Goal: Transaction & Acquisition: Obtain resource

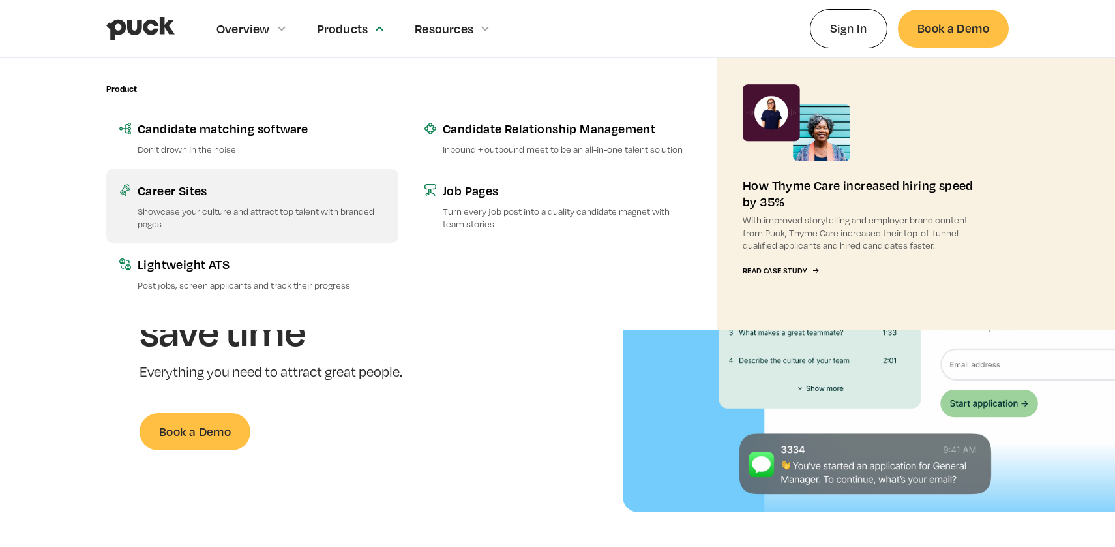
click at [225, 210] on p "Showcase your culture and attract top talent with branded pages" at bounding box center [262, 217] width 248 height 25
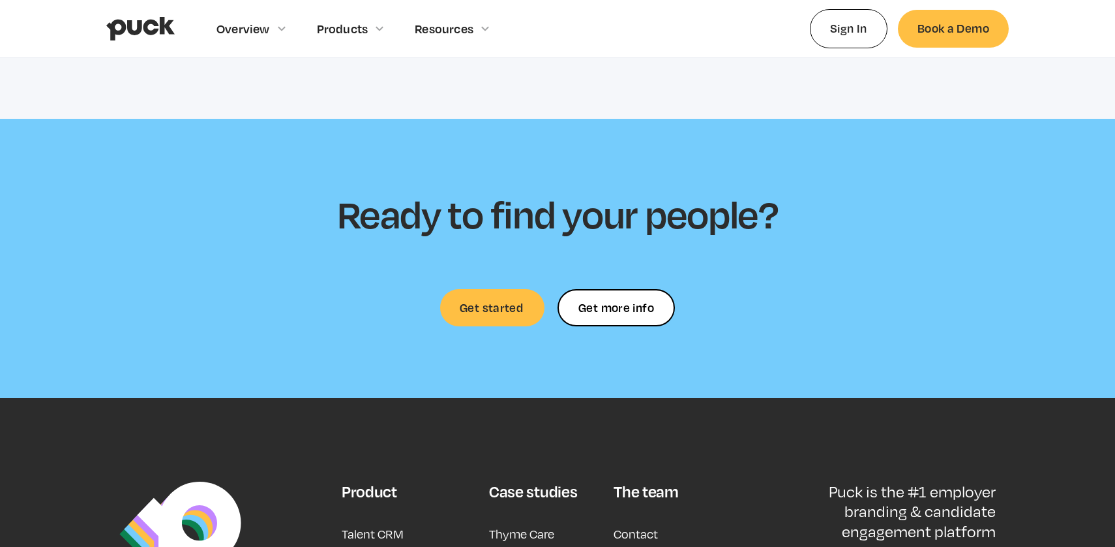
scroll to position [3702, 0]
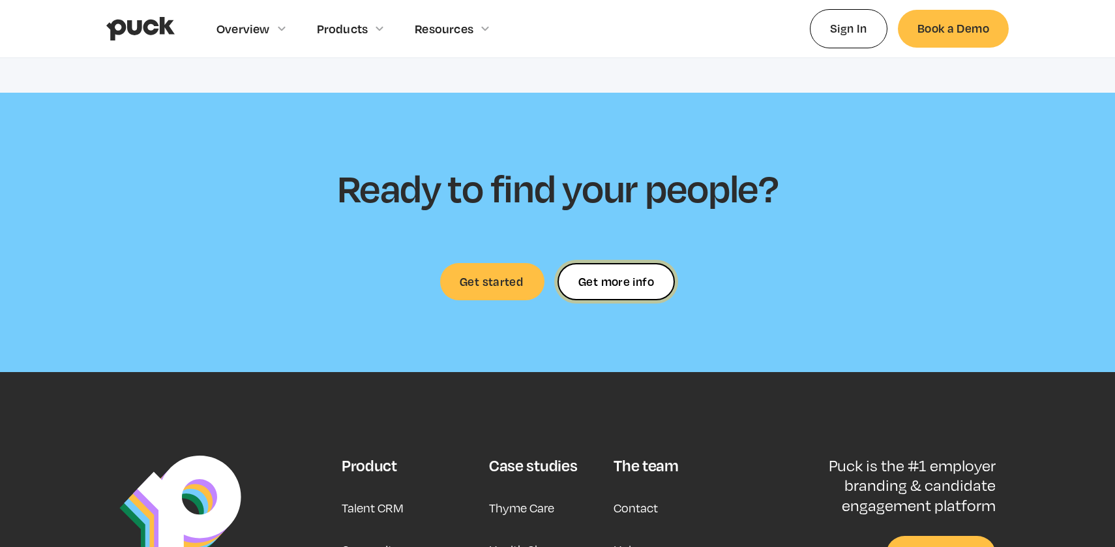
click at [588, 278] on link "Get more info" at bounding box center [616, 281] width 117 height 37
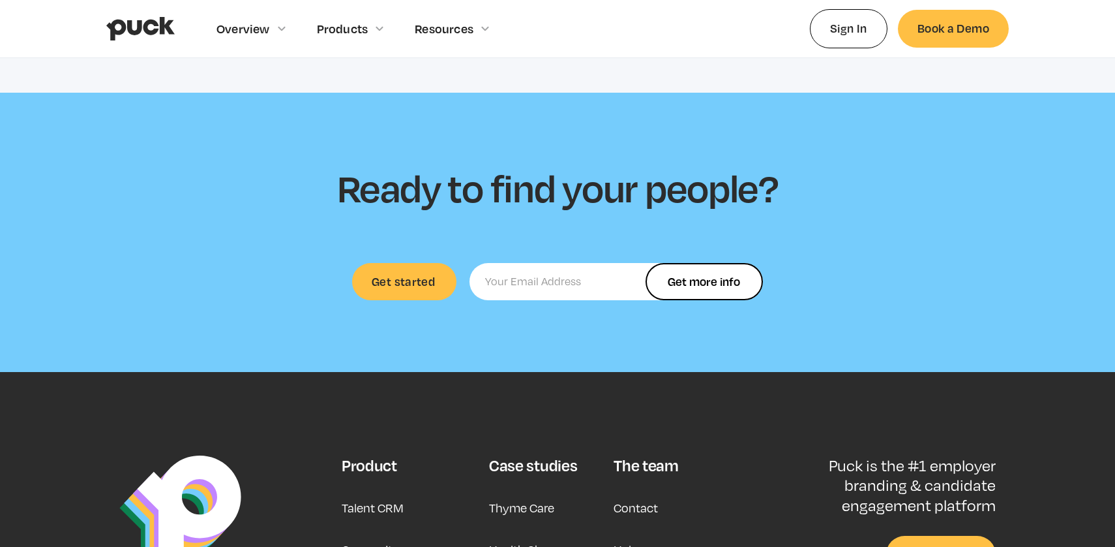
click at [576, 272] on input "Ready to find your people" at bounding box center [616, 281] width 293 height 37
type input "[EMAIL_ADDRESS][DOMAIN_NAME]"
click at [683, 264] on input "Get more info" at bounding box center [704, 281] width 117 height 37
type input "Please wait..."
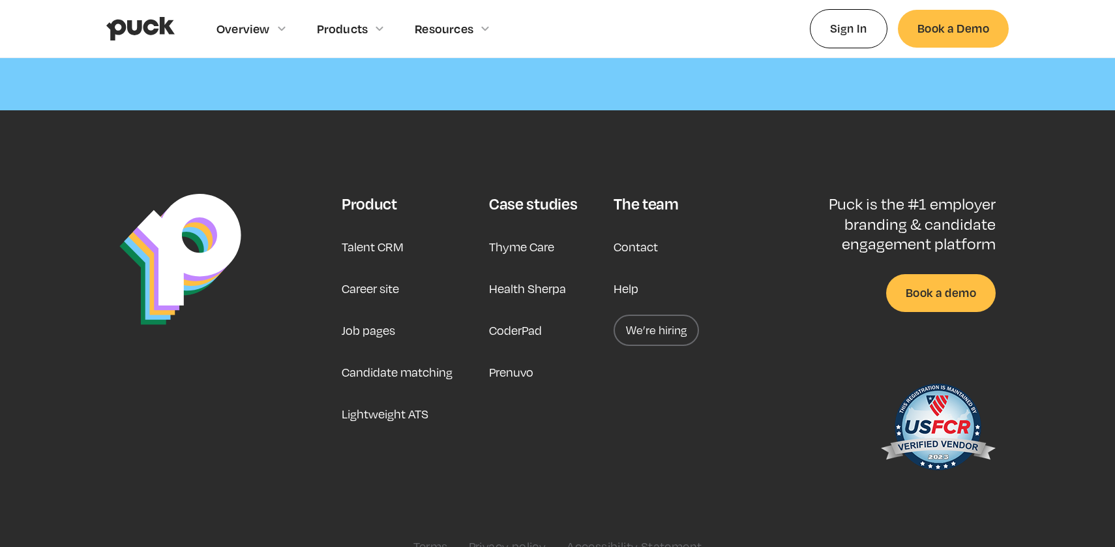
scroll to position [3972, 0]
